Goal: Transaction & Acquisition: Purchase product/service

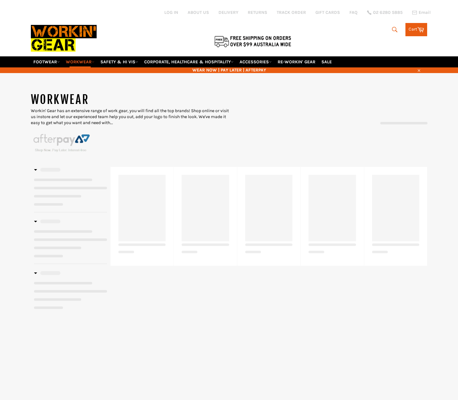
select select "******"
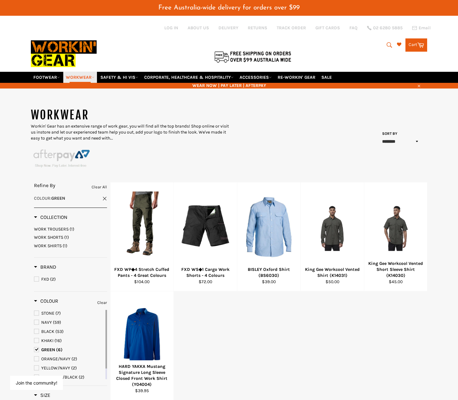
click at [72, 76] on link "WORKWEAR" at bounding box center [80, 77] width 34 height 11
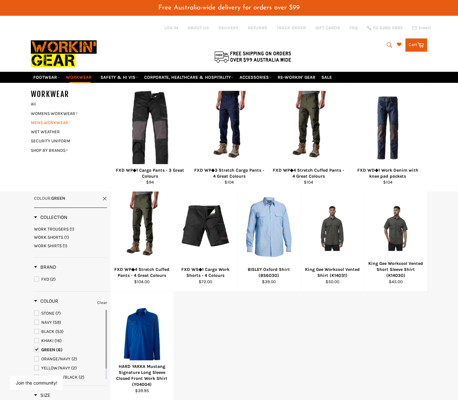
click at [62, 120] on link "MENS WORKWEAR" at bounding box center [66, 122] width 76 height 9
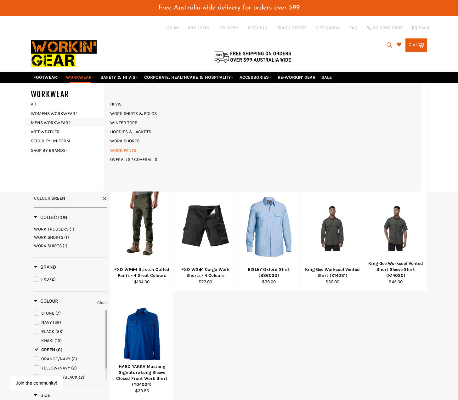
click at [127, 146] on link "WORK PANTS" at bounding box center [123, 150] width 32 height 9
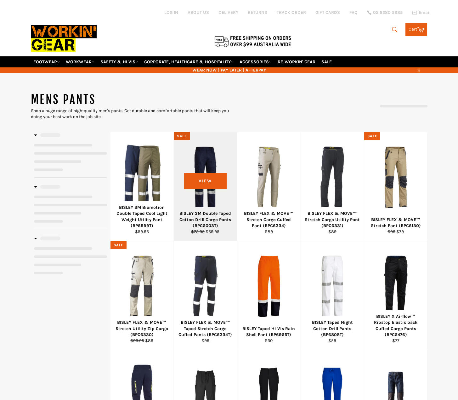
select select "**********"
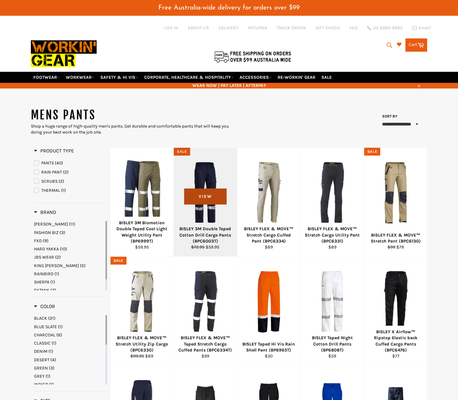
scroll to position [94, 0]
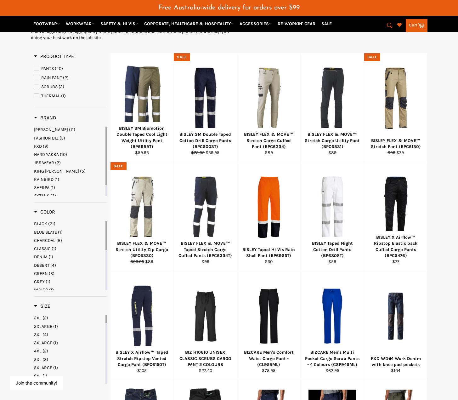
click at [44, 127] on span "BISLEY" at bounding box center [51, 129] width 34 height 5
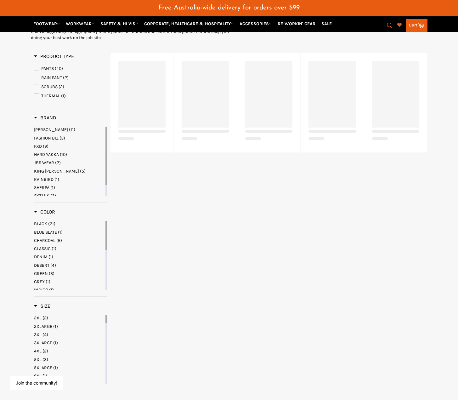
select select "**********"
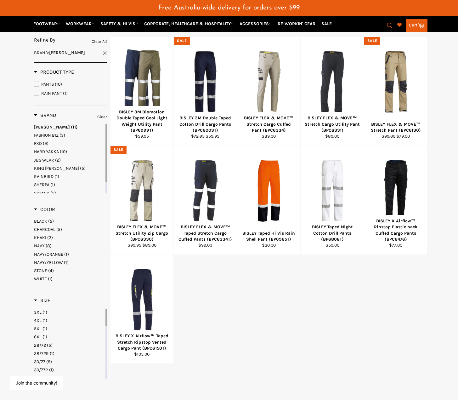
scroll to position [126, 0]
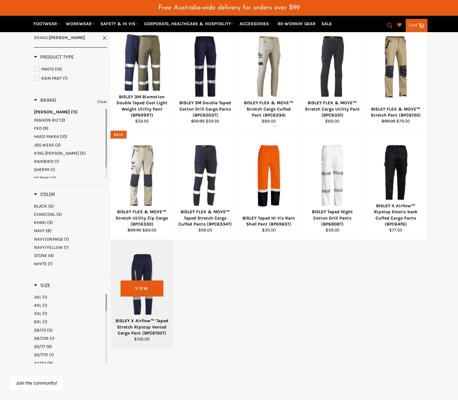
click at [147, 324] on div "BISLEY X Airflow™ Taped Stretch Ripstop Vented Cargo Pant (BPC6150T)" at bounding box center [141, 326] width 55 height 18
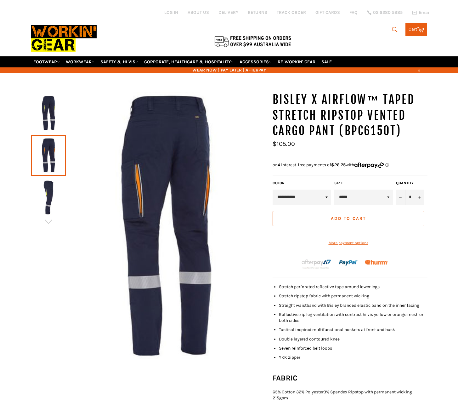
click at [54, 193] on img at bounding box center [48, 197] width 29 height 35
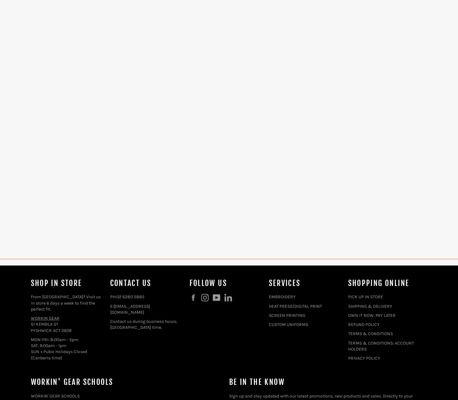
select select "**********"
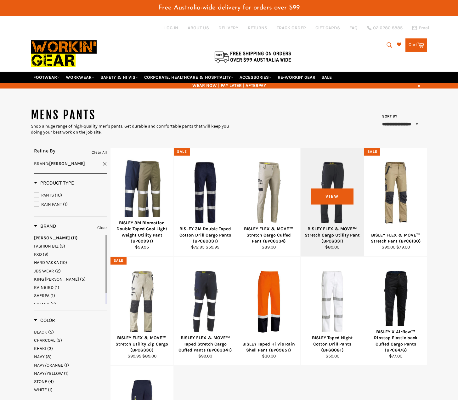
click at [342, 176] on div at bounding box center [332, 192] width 48 height 74
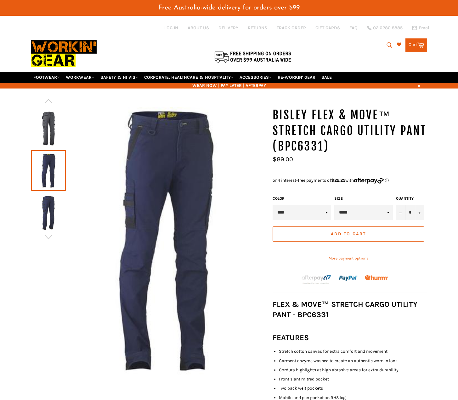
click at [41, 206] on img at bounding box center [48, 212] width 29 height 35
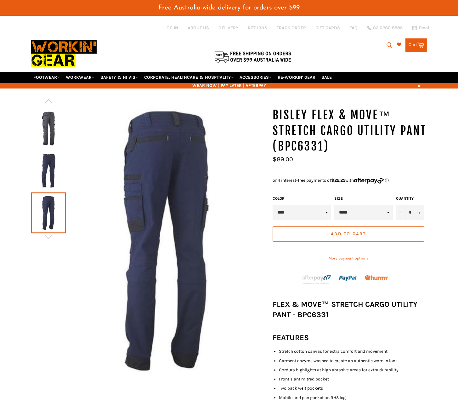
click at [44, 147] on link at bounding box center [48, 128] width 35 height 41
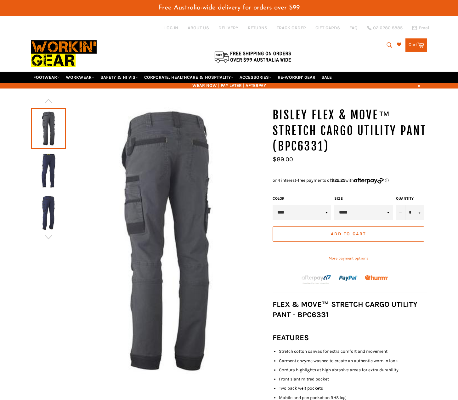
click at [47, 124] on link at bounding box center [48, 128] width 35 height 41
click at [51, 160] on img at bounding box center [48, 170] width 29 height 35
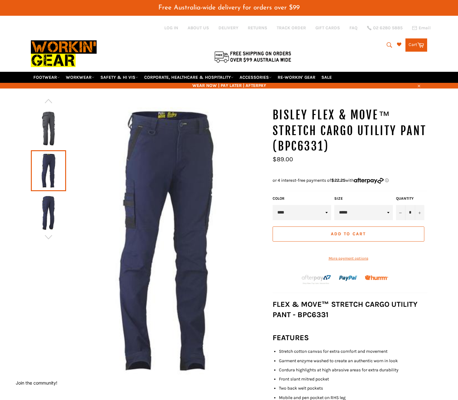
click at [42, 112] on img at bounding box center [48, 128] width 29 height 35
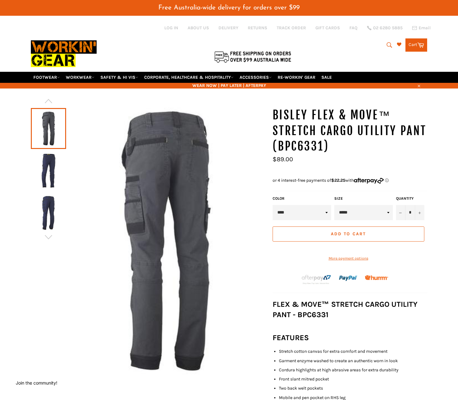
click at [49, 200] on img at bounding box center [48, 212] width 29 height 35
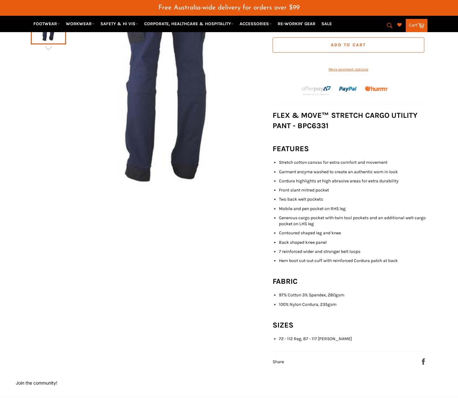
scroll to position [63, 0]
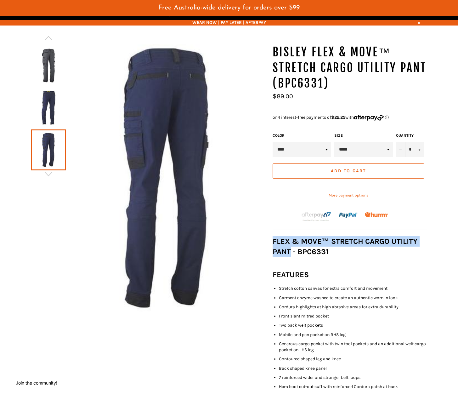
drag, startPoint x: 269, startPoint y: 246, endPoint x: 291, endPoint y: 257, distance: 24.3
click at [291, 257] on div "BISLEY FLEX & MOVE™ Stretch Cargo Utility Pant (BPC6331) Sale Regular price $89…" at bounding box center [346, 267] width 161 height 446
copy h3 "FLEX & MOVE™ STRETCH CARGO UTILITY PANT"
